Goal: Information Seeking & Learning: Find specific page/section

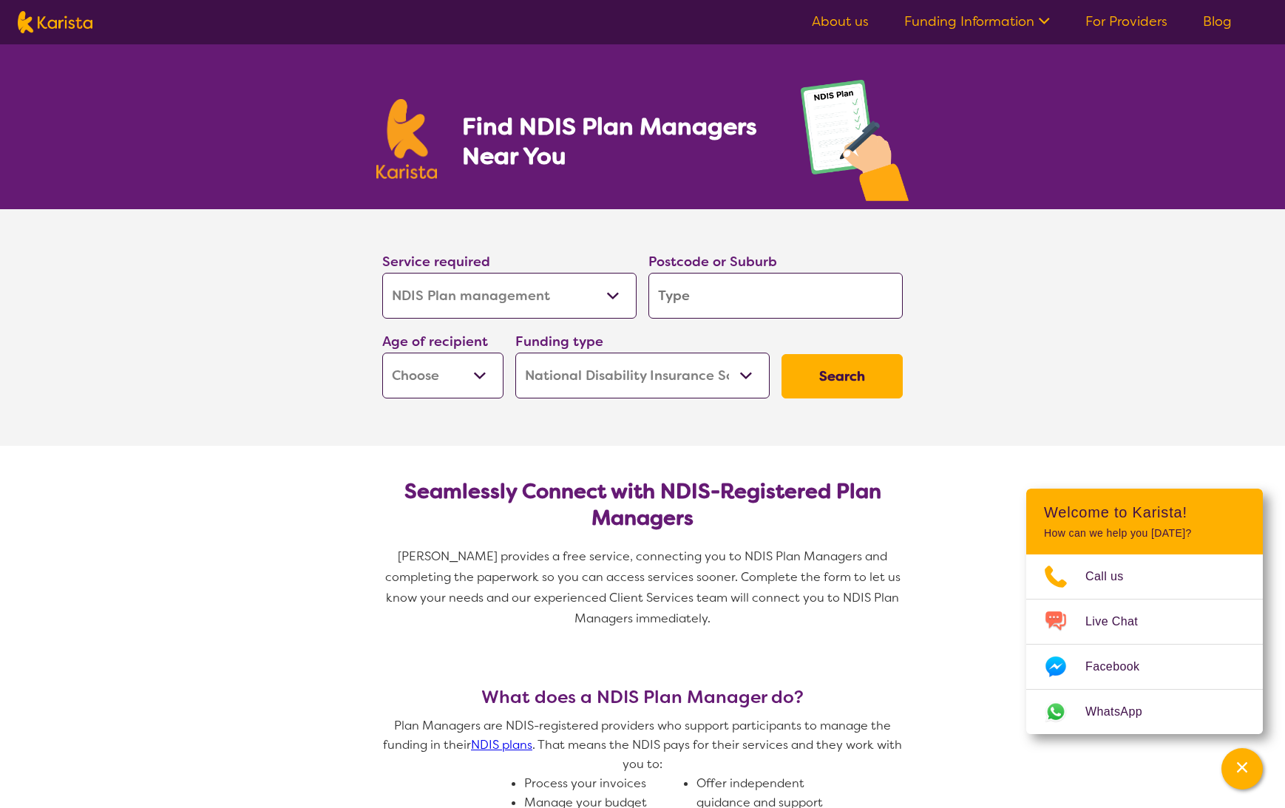
select select "NDIS Plan management"
select select "NDIS"
select select "NDIS Plan management"
select select "NDIS"
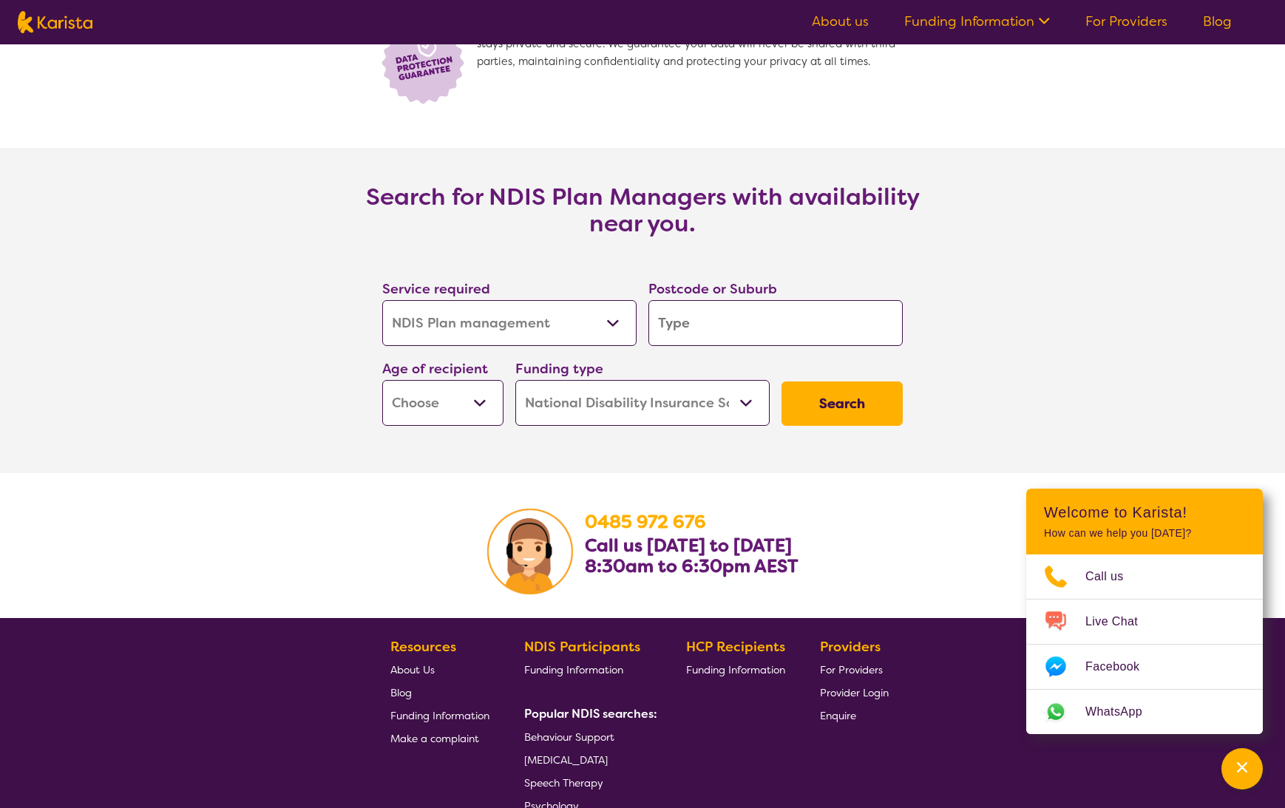
scroll to position [2297, 0]
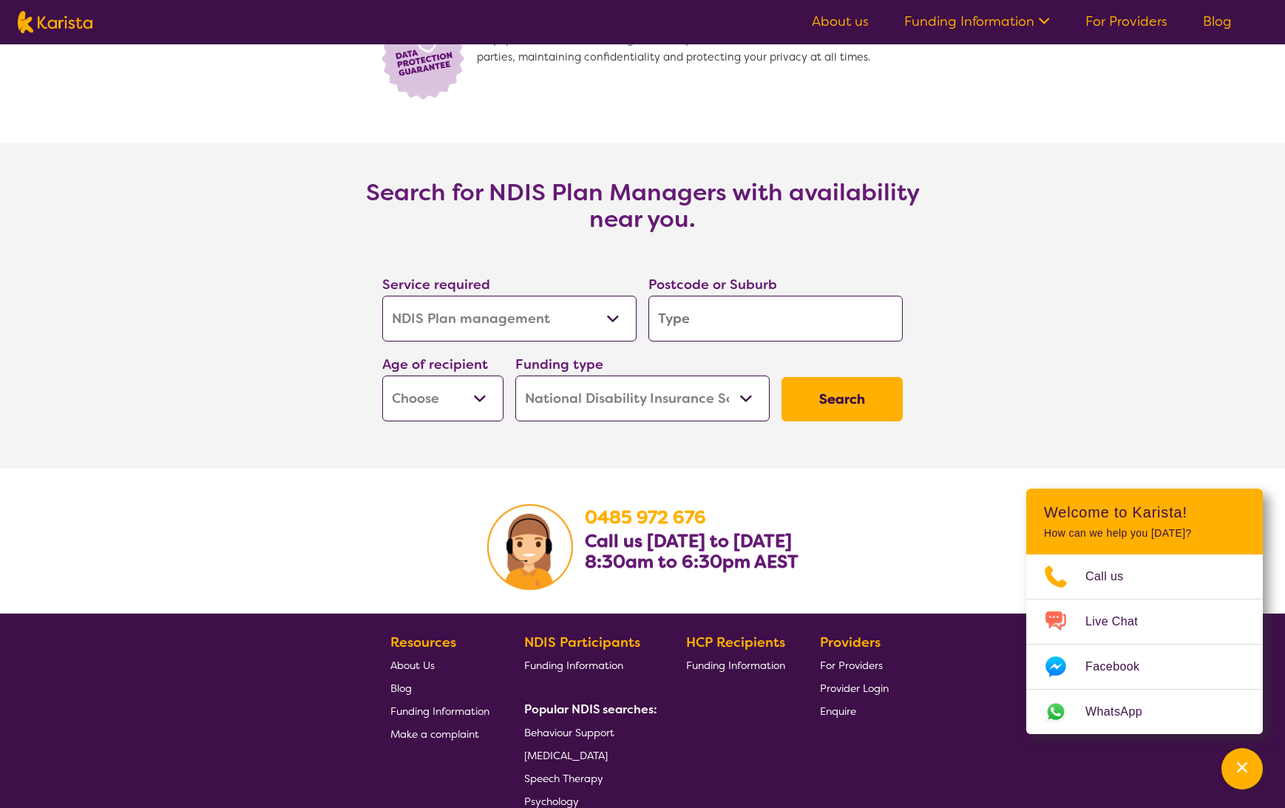
click at [612, 327] on select "Allied Health Assistant Assessment ([MEDICAL_DATA] or [MEDICAL_DATA]) Behaviour…" at bounding box center [509, 319] width 254 height 46
select select "[MEDICAL_DATA]"
click at [382, 297] on select "Allied Health Assistant Assessment ([MEDICAL_DATA] or [MEDICAL_DATA]) Behaviour…" at bounding box center [509, 319] width 254 height 46
select select "[MEDICAL_DATA]"
click at [471, 400] on select "Early Childhood - 0 to 9 Child - 10 to 11 Adolescent - 12 to 17 Adult - 18 to 6…" at bounding box center [442, 399] width 121 height 46
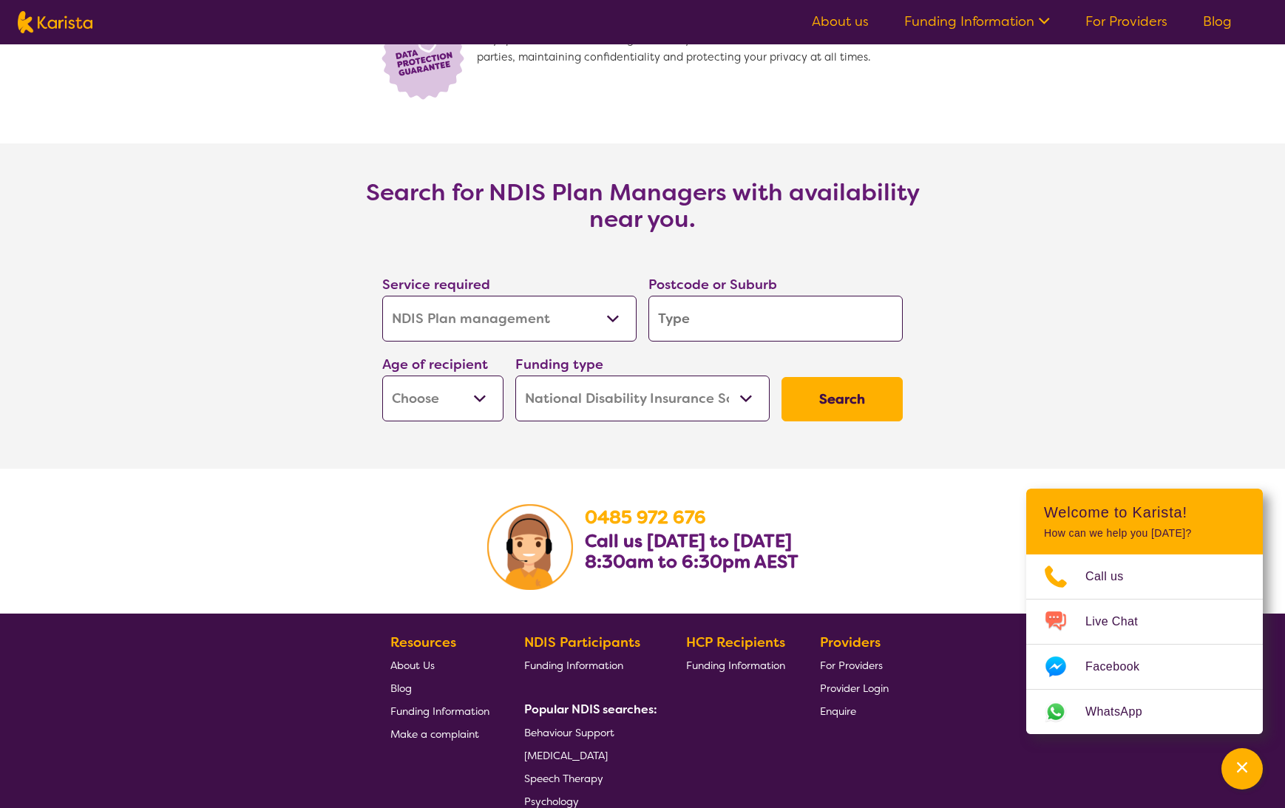
select select "AS"
click at [382, 376] on select "Early Childhood - 0 to 9 Child - 10 to 11 Adolescent - 12 to 17 Adult - 18 to 6…" at bounding box center [442, 399] width 121 height 46
select select "AS"
click at [711, 318] on input "search" at bounding box center [776, 319] width 254 height 46
type input "w"
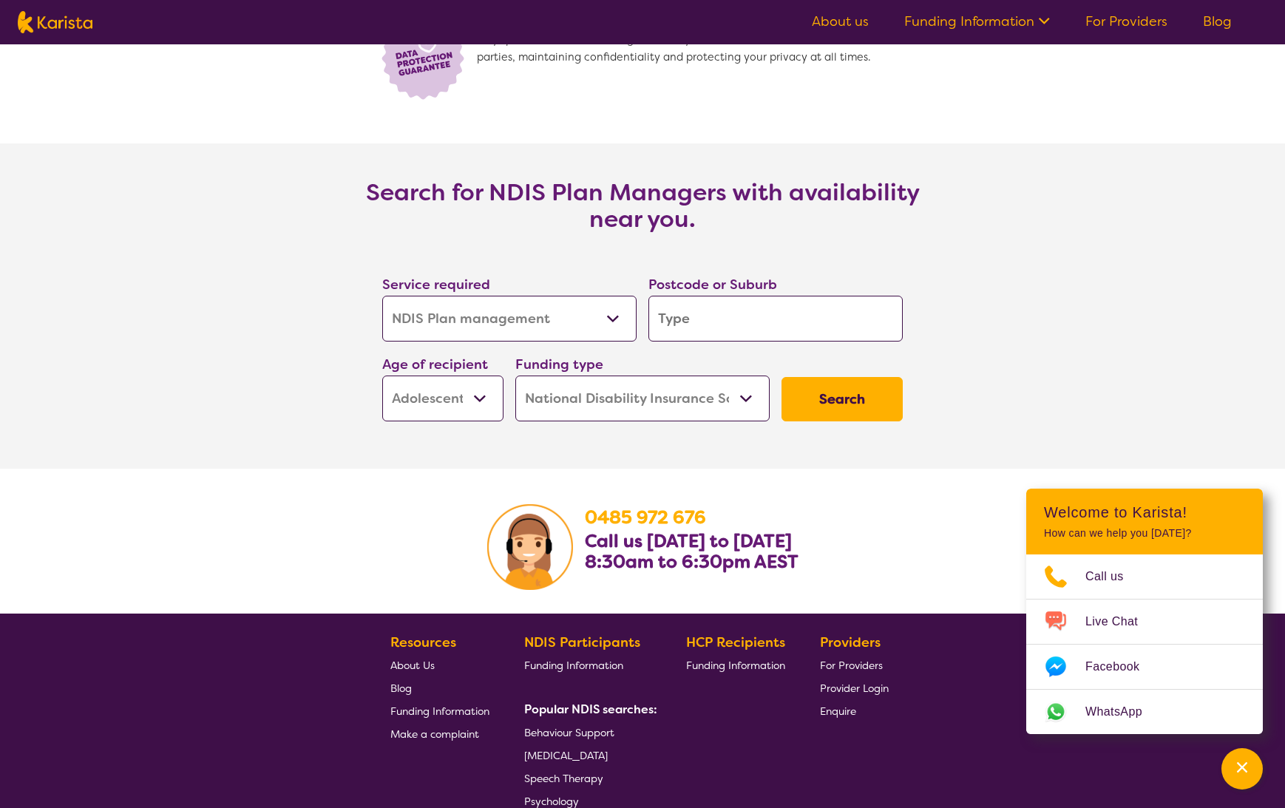
type input "w"
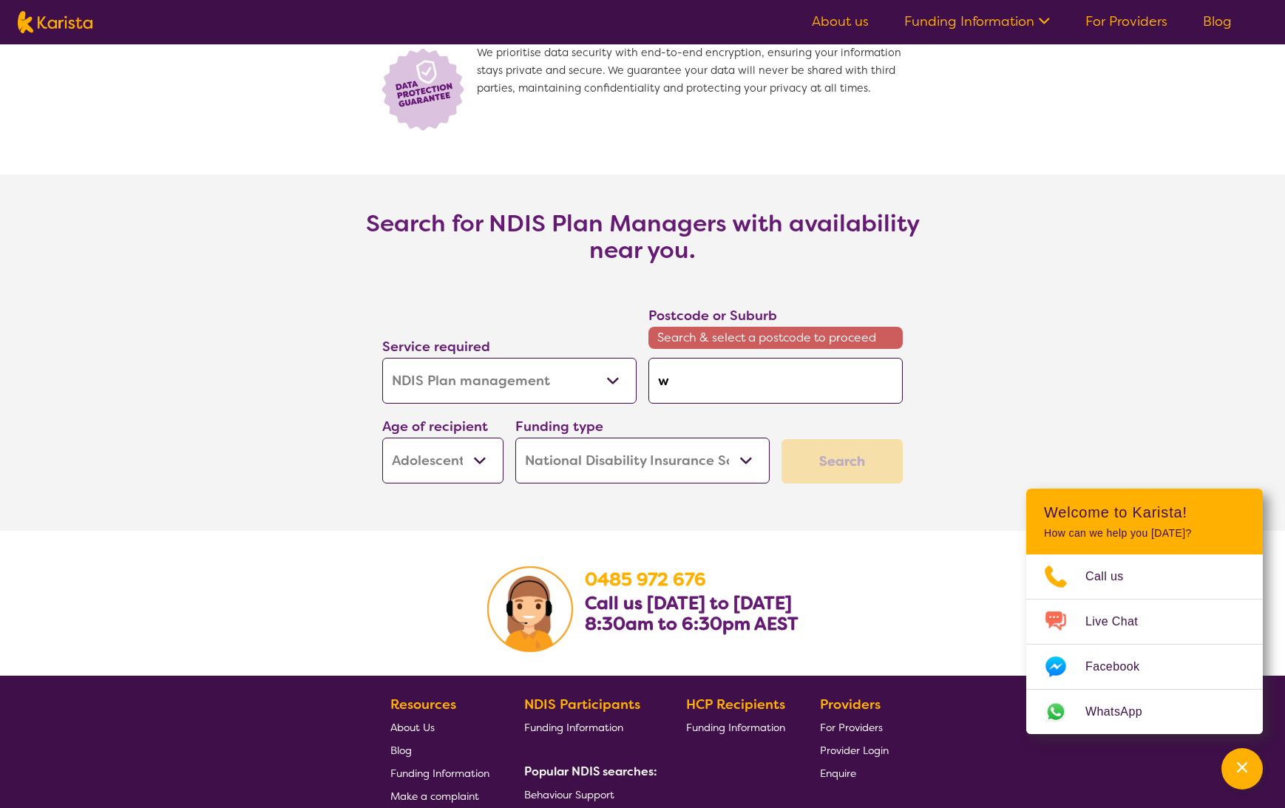
scroll to position [2328, 0]
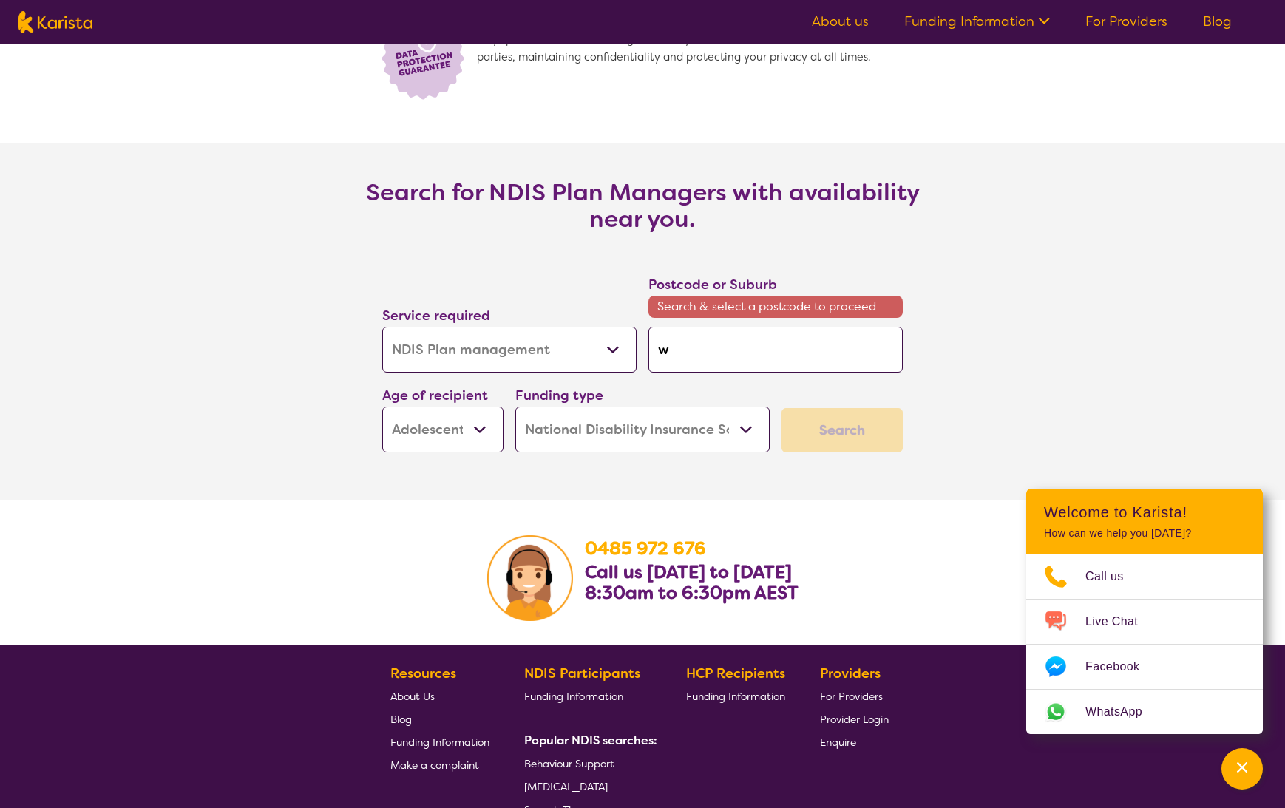
type input "wa"
type input "wah"
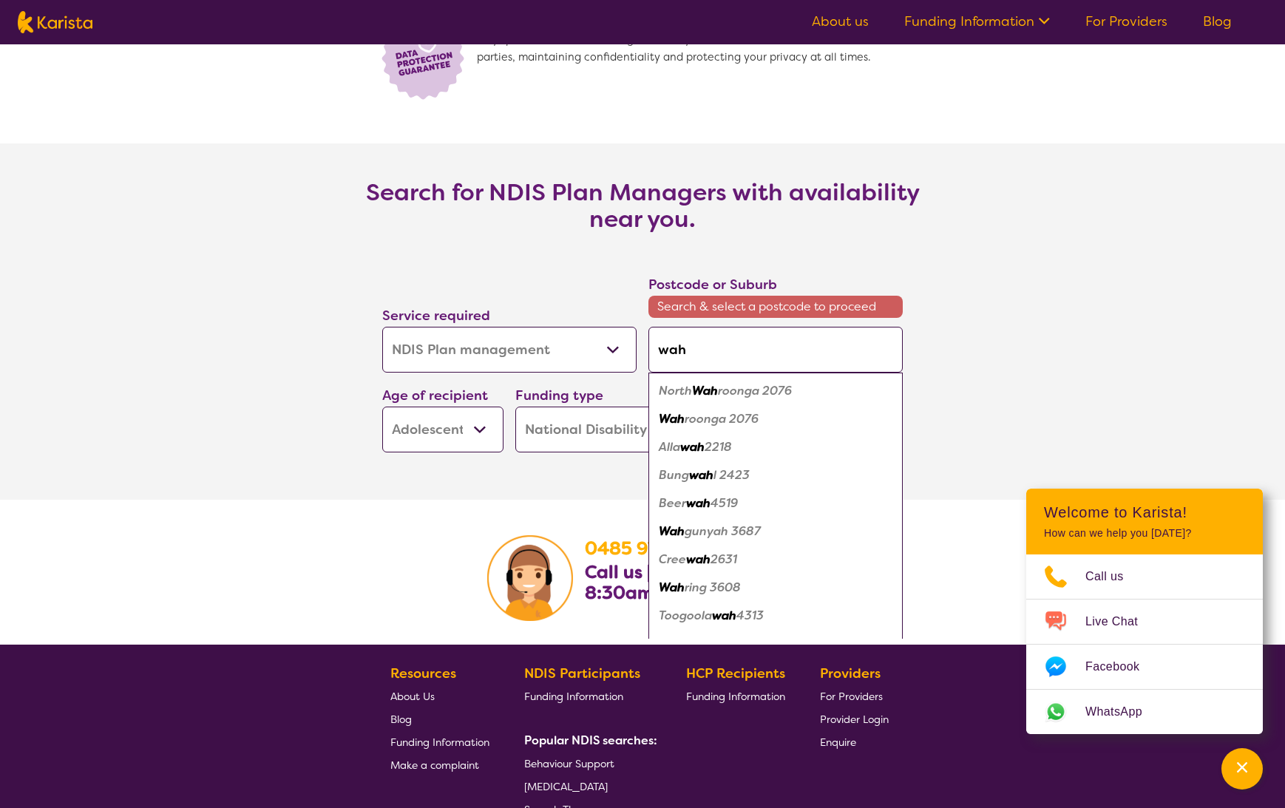
type input "wa"
type input "wag"
type input "[PERSON_NAME]"
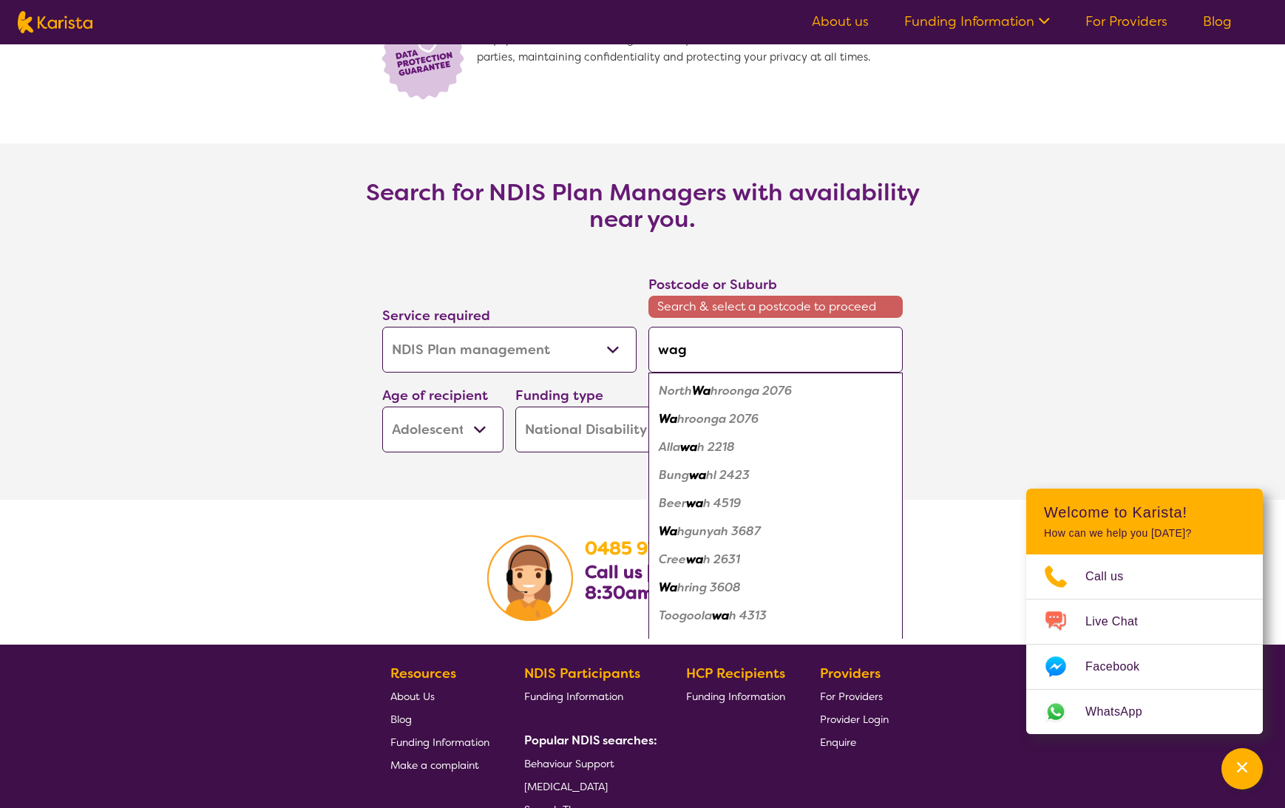
type input "[PERSON_NAME]"
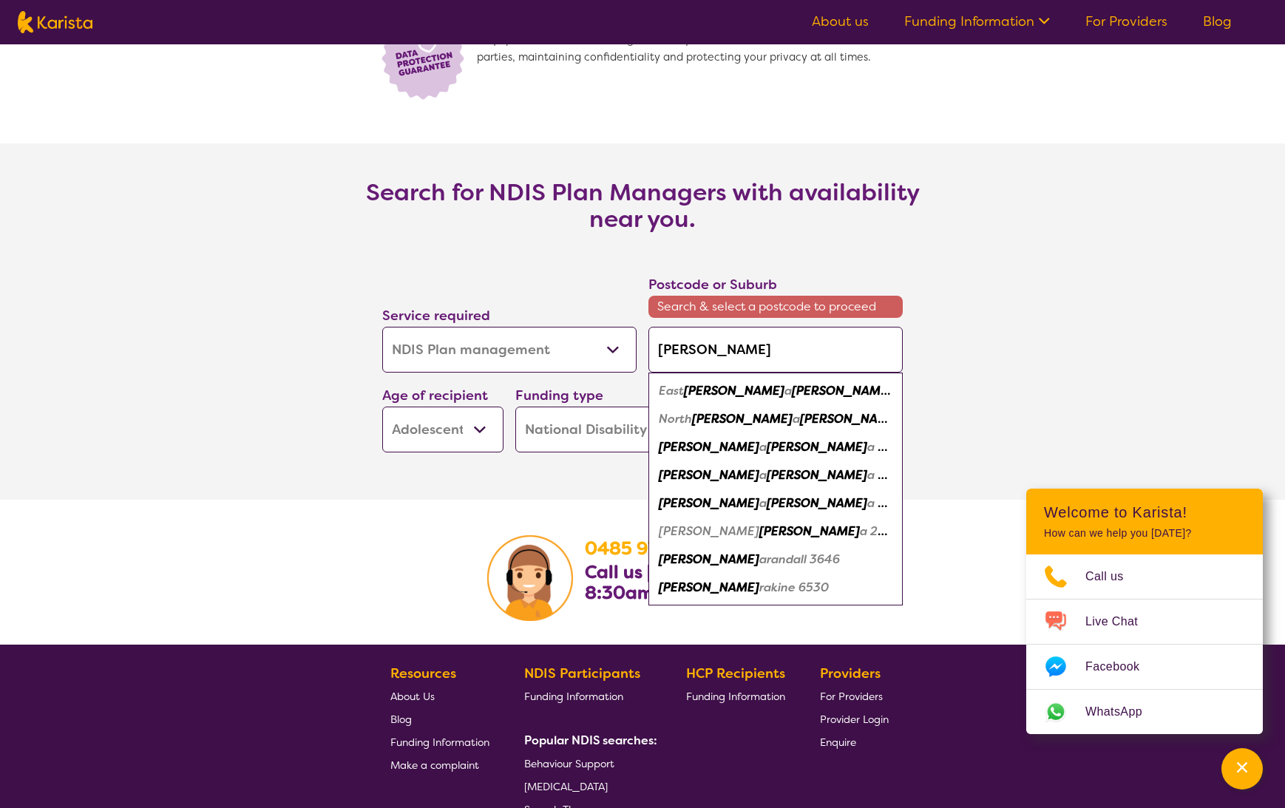
type input "wagga"
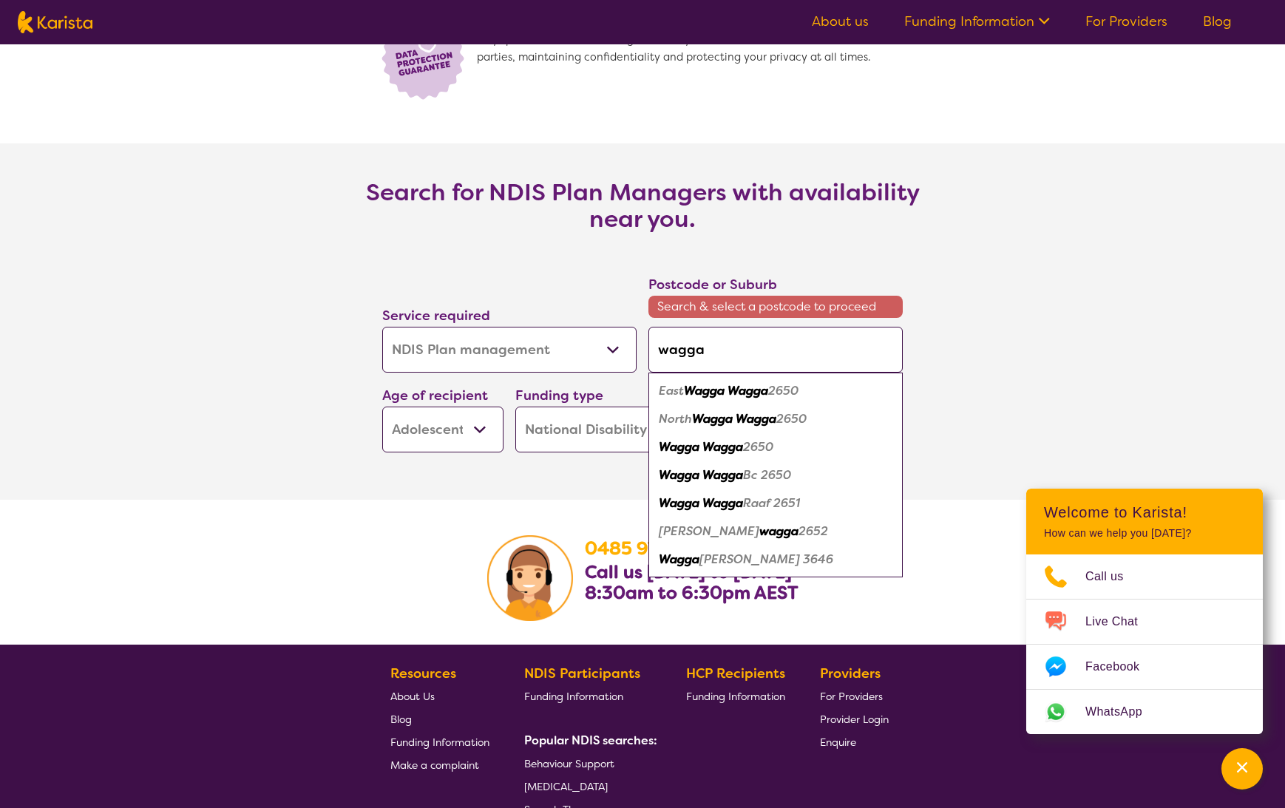
type input "wagga"
click at [729, 450] on em "Wagga" at bounding box center [723, 447] width 41 height 16
type input "2650"
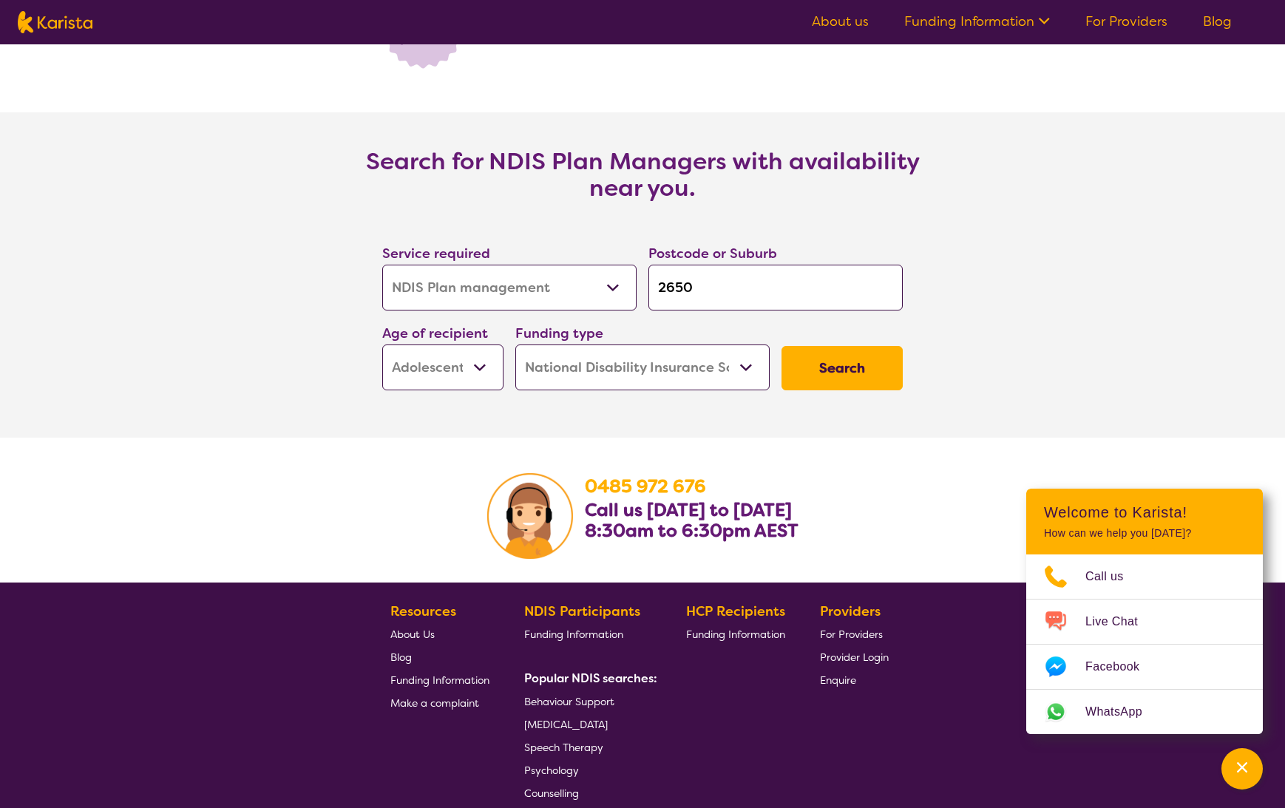
scroll to position [2297, 0]
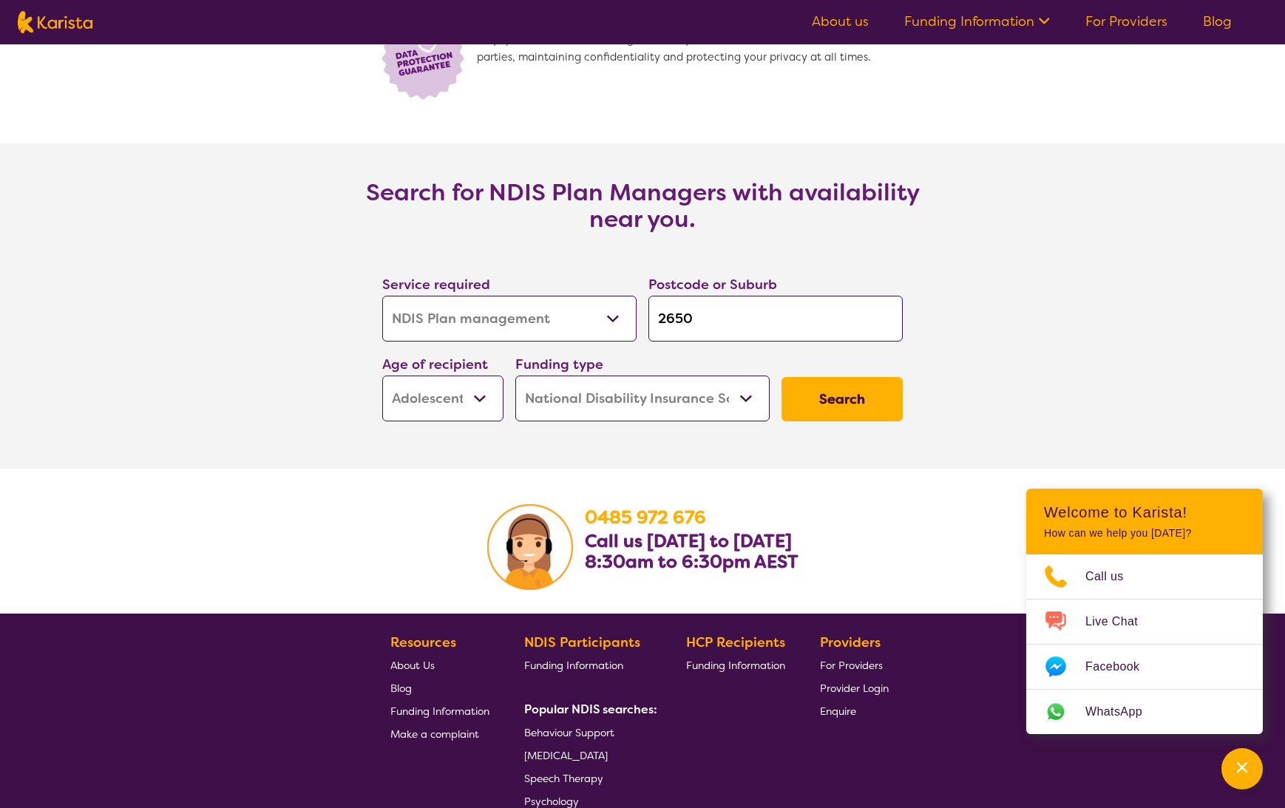
click at [850, 399] on button "Search" at bounding box center [842, 399] width 121 height 44
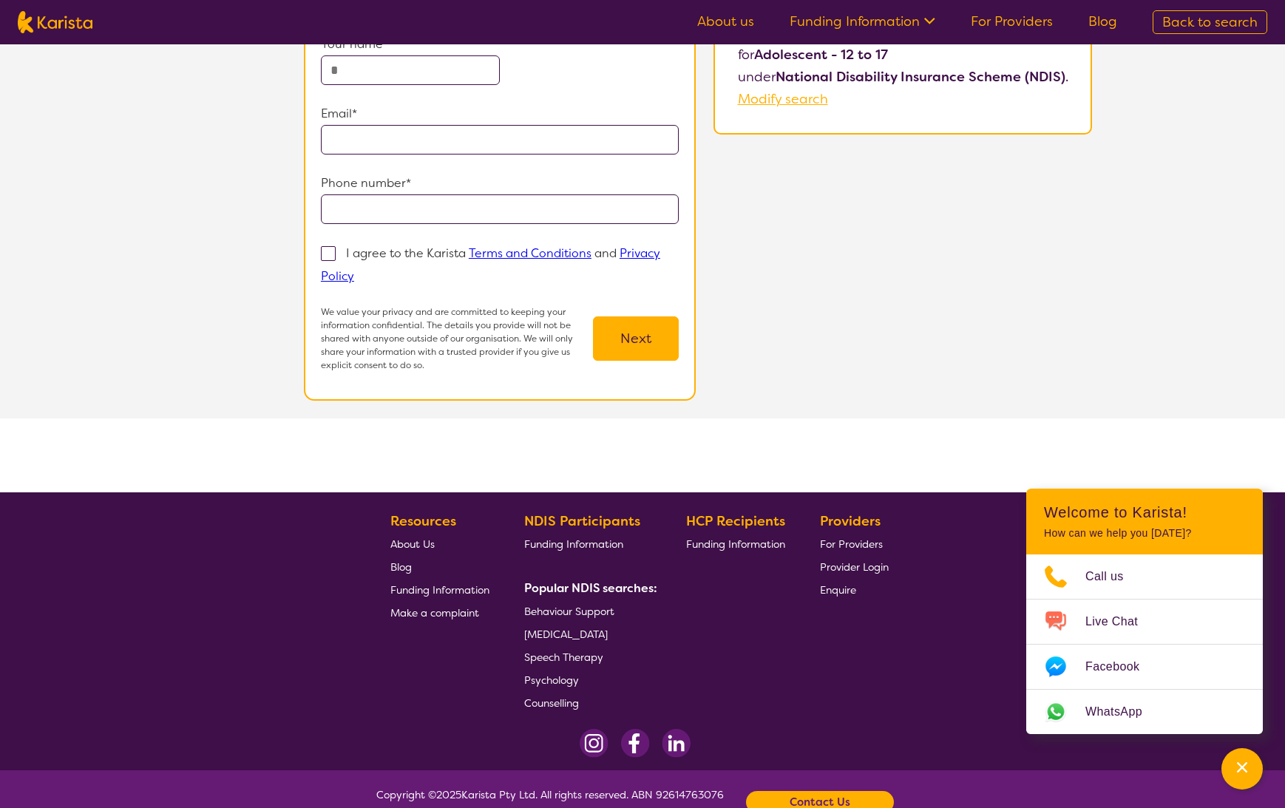
scroll to position [234, 0]
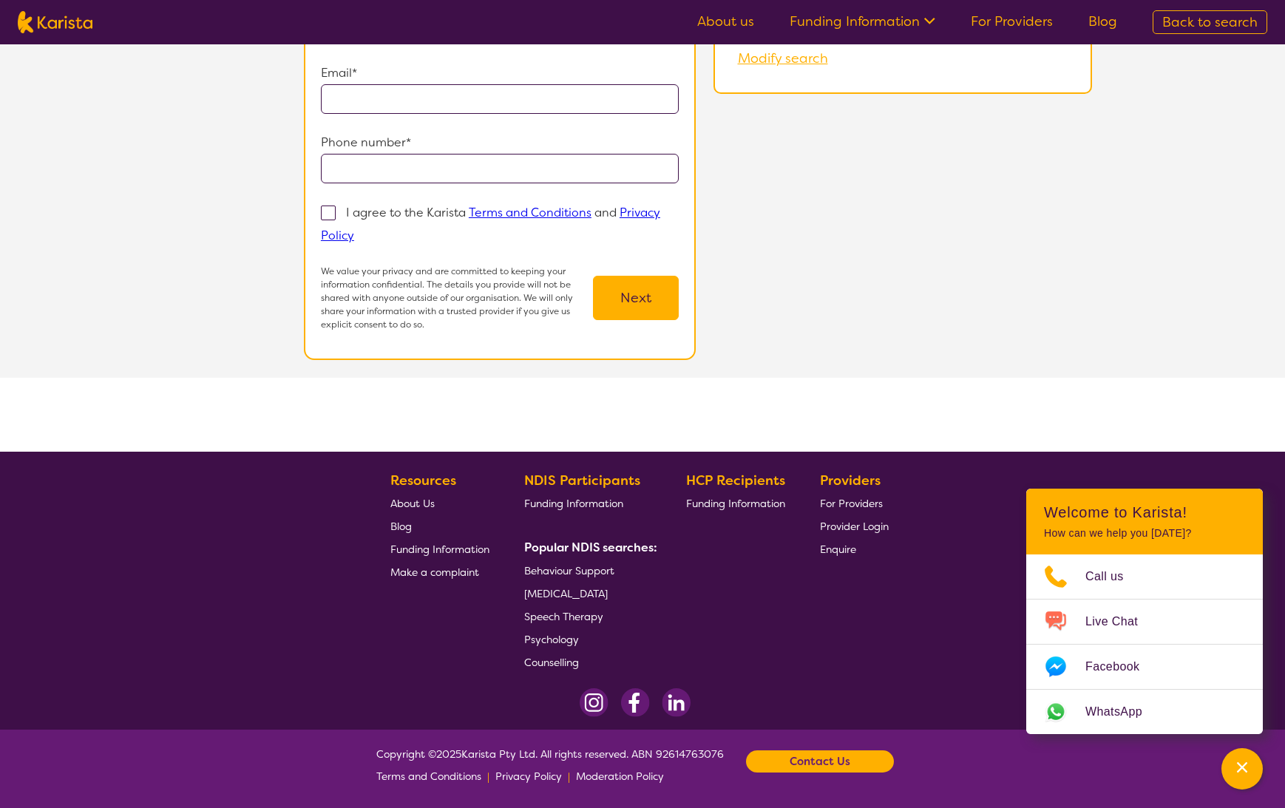
click at [409, 502] on span "About Us" at bounding box center [412, 503] width 44 height 13
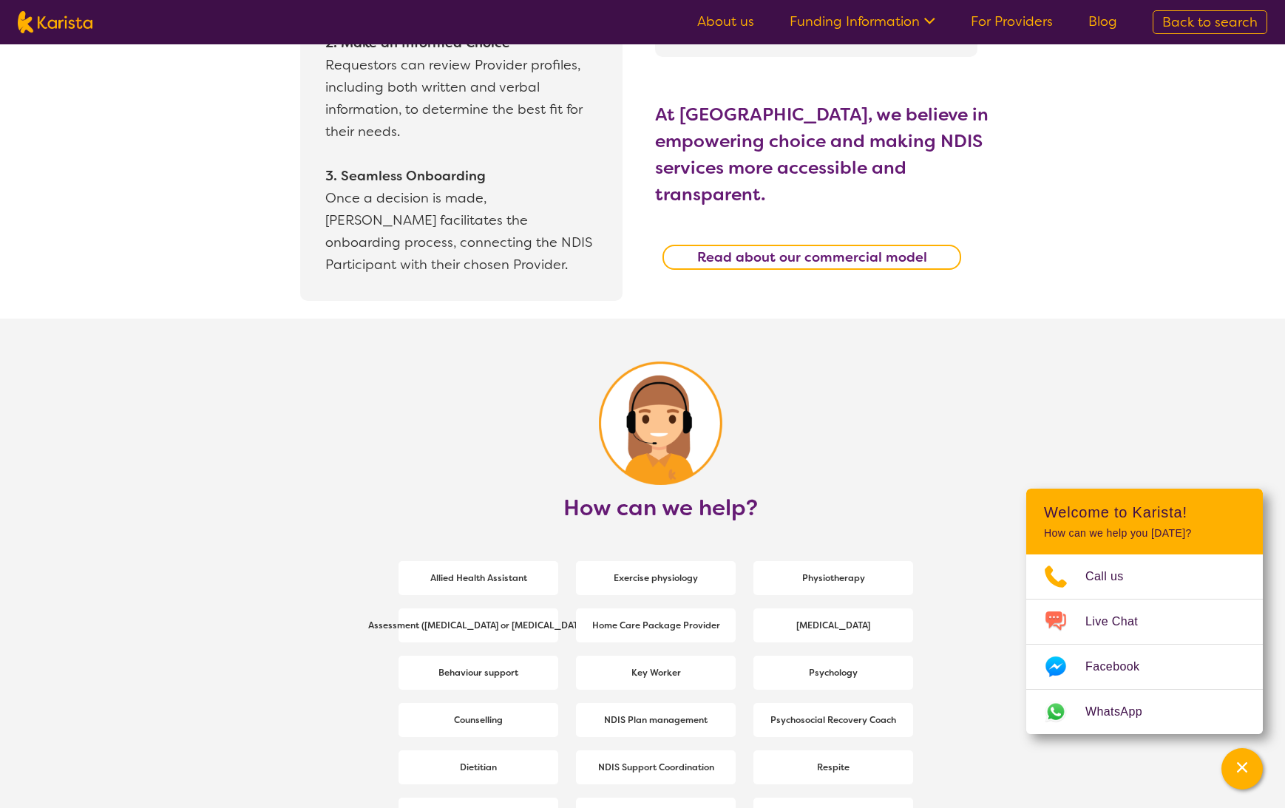
scroll to position [1559, 0]
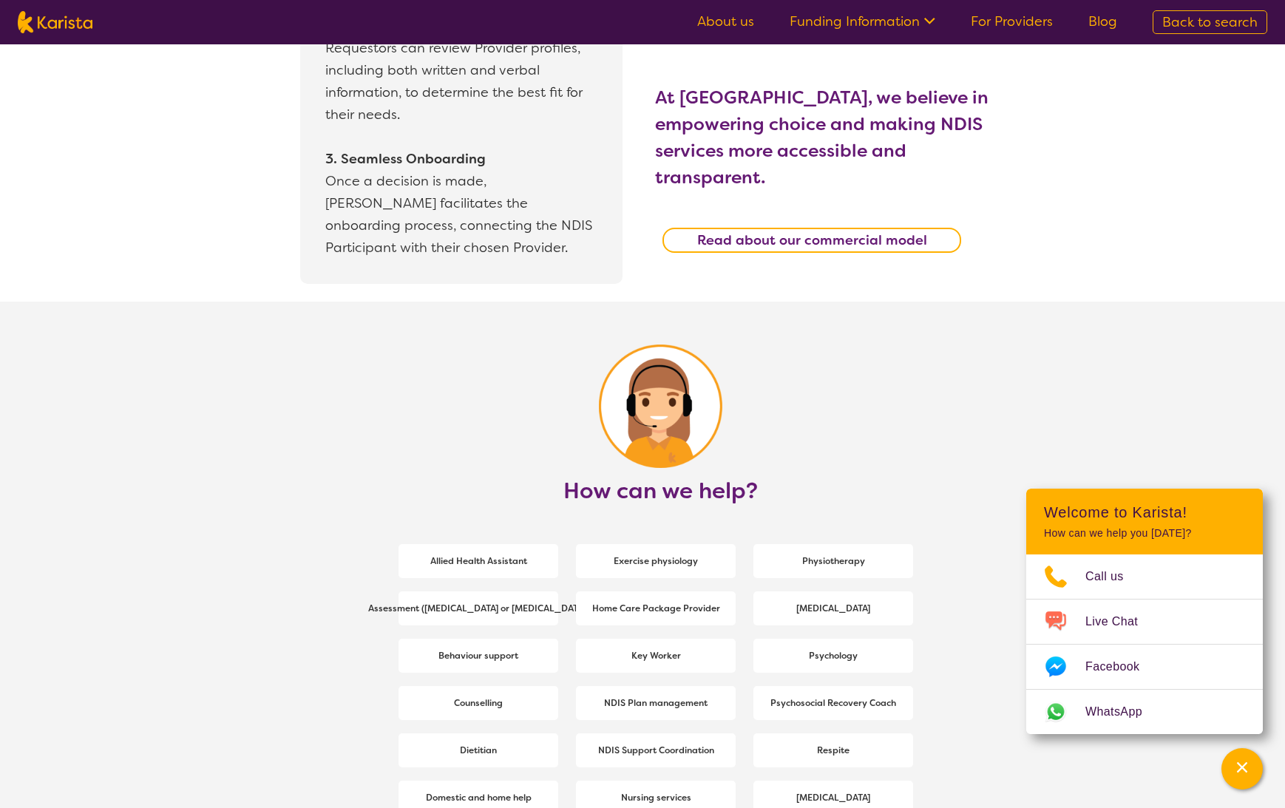
click at [723, 231] on b "Read about our commercial model" at bounding box center [812, 240] width 230 height 18
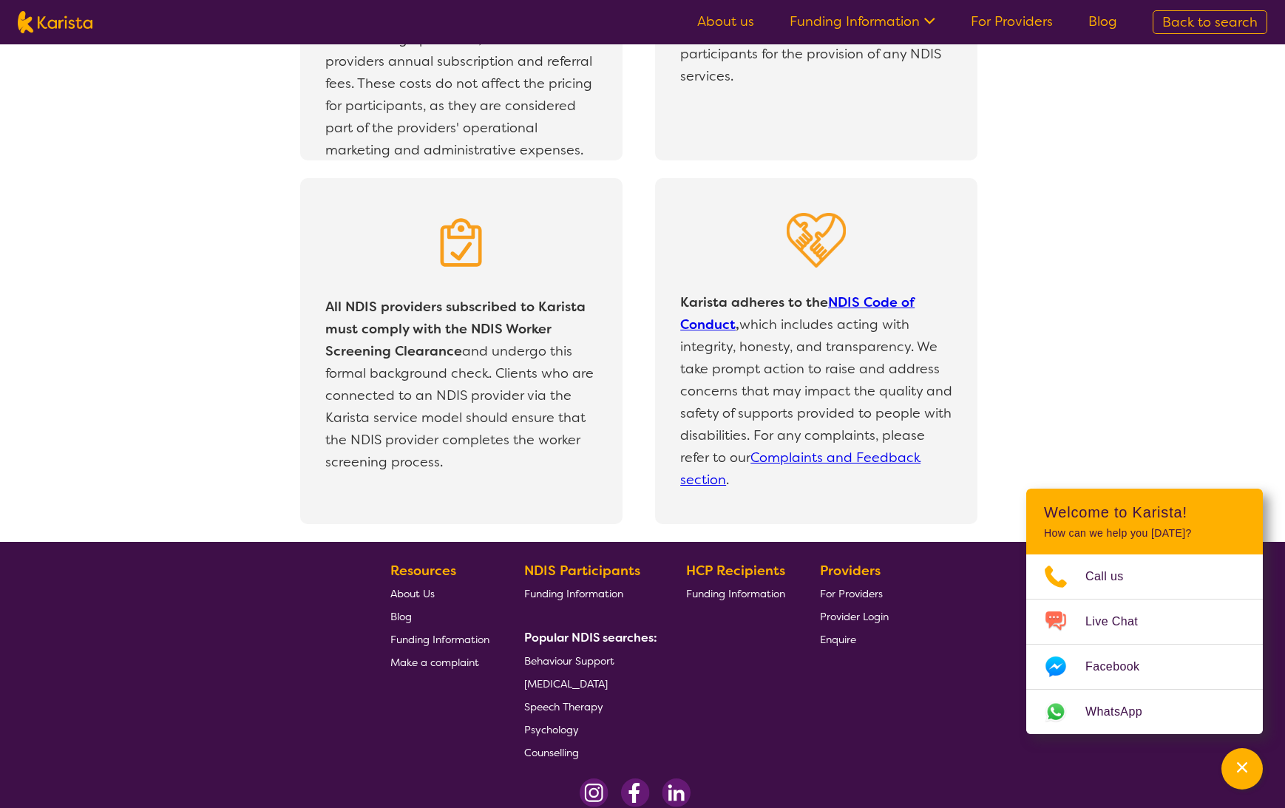
scroll to position [2936, 0]
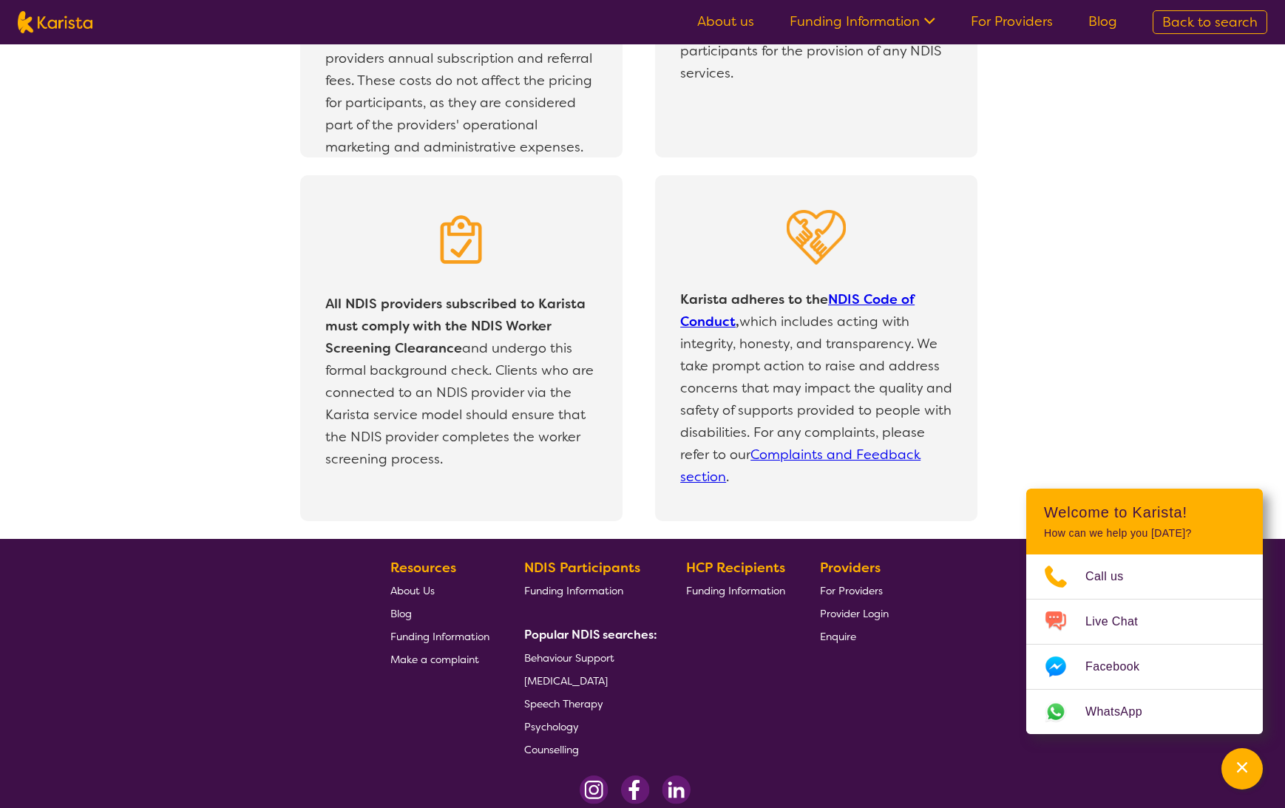
click at [581, 661] on span "Behaviour Support" at bounding box center [569, 658] width 90 height 13
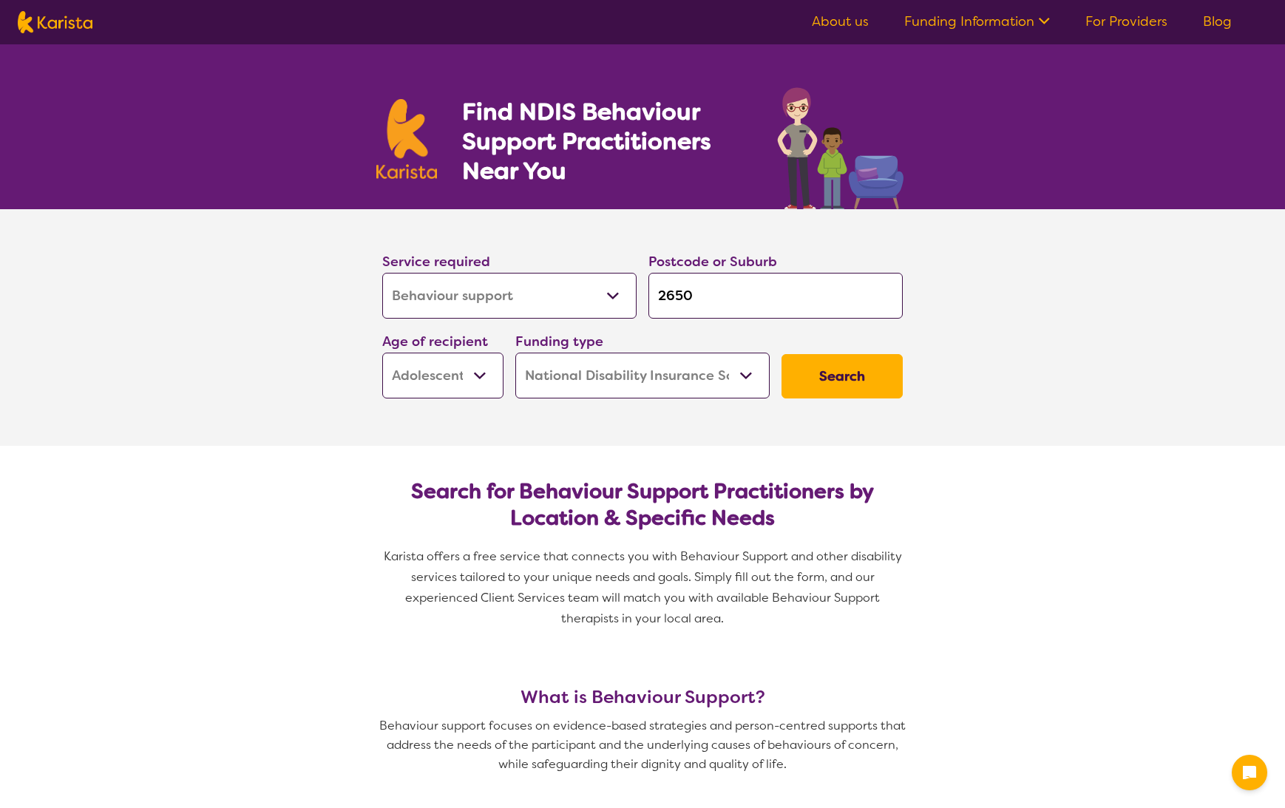
select select "Behaviour support"
select select "AS"
select select "NDIS"
select select "Behaviour support"
select select "AS"
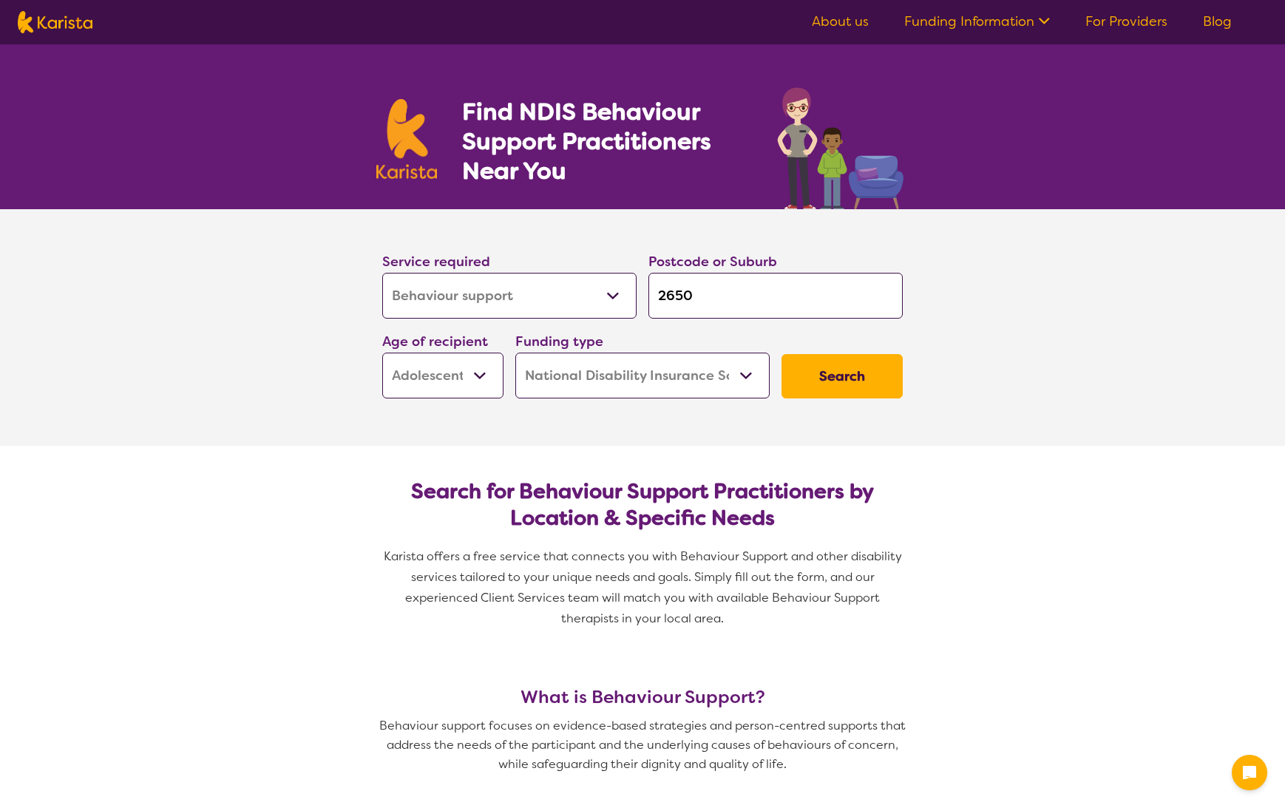
select select "NDIS"
